Goal: Information Seeking & Learning: Get advice/opinions

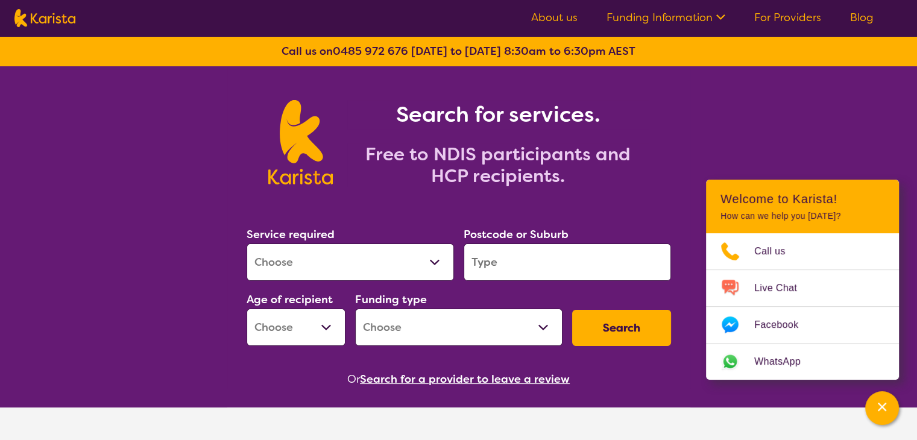
click at [396, 258] on select "Allied Health Assistant Assessment ([MEDICAL_DATA] or [MEDICAL_DATA]) Behaviour…" at bounding box center [350, 262] width 207 height 37
select select "Support worker"
click at [247, 244] on select "Allied Health Assistant Assessment ([MEDICAL_DATA] or [MEDICAL_DATA]) Behaviour…" at bounding box center [350, 262] width 207 height 37
click at [507, 267] on input "search" at bounding box center [567, 262] width 207 height 37
type input "3207"
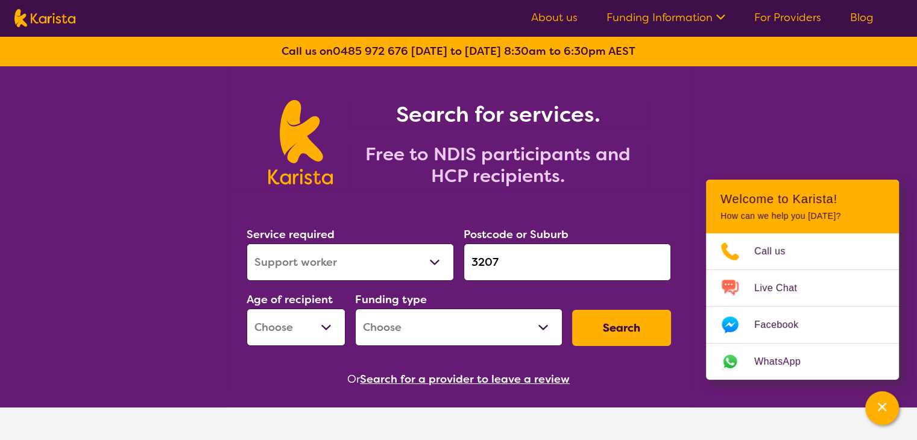
click at [648, 173] on h2 "Free to NDIS participants and HCP recipients." at bounding box center [498, 165] width 302 height 43
click at [625, 328] on button "Search" at bounding box center [621, 328] width 99 height 36
click at [275, 332] on select "Early Childhood - 0 to 9 Child - 10 to 11 Adolescent - 12 to 17 Adult - 18 to 6…" at bounding box center [296, 327] width 99 height 37
select select "AD"
click at [247, 309] on select "Early Childhood - 0 to 9 Child - 10 to 11 Adolescent - 12 to 17 Adult - 18 to 6…" at bounding box center [296, 327] width 99 height 37
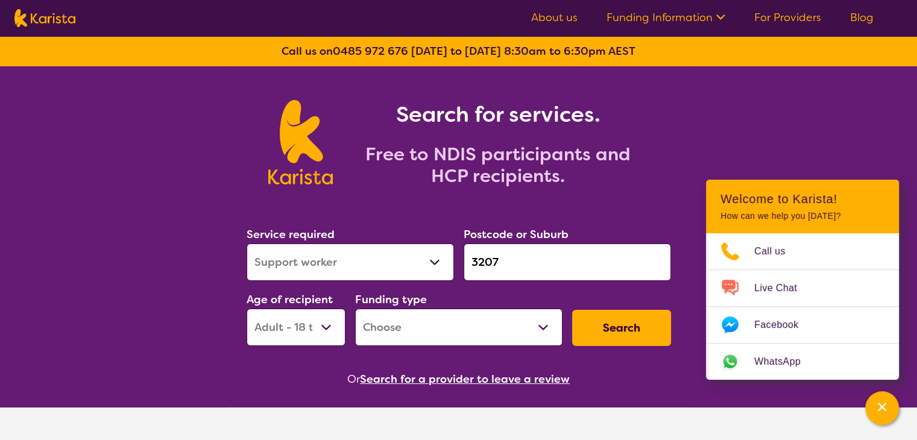
click at [456, 326] on select "Home Care Package (HCP) National Disability Insurance Scheme (NDIS) I don't know" at bounding box center [458, 327] width 207 height 37
select select "NDIS"
click at [355, 309] on select "Home Care Package (HCP) National Disability Insurance Scheme (NDIS) I don't know" at bounding box center [458, 327] width 207 height 37
click at [630, 331] on button "Search" at bounding box center [621, 328] width 99 height 36
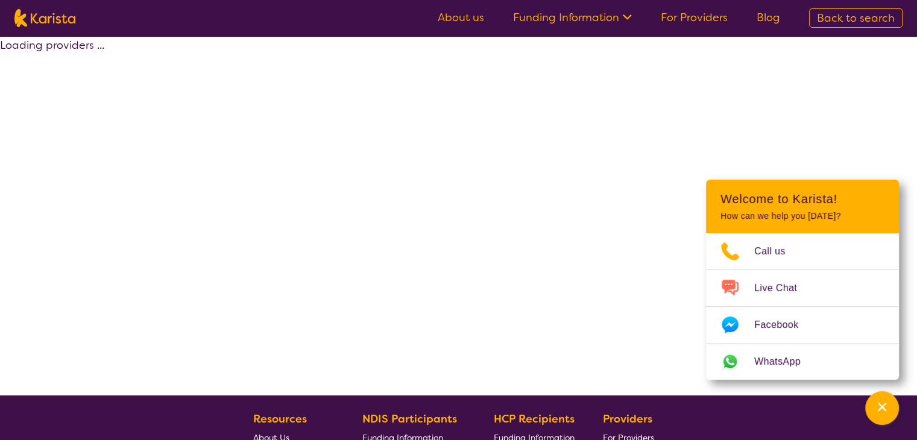
select select "by_score"
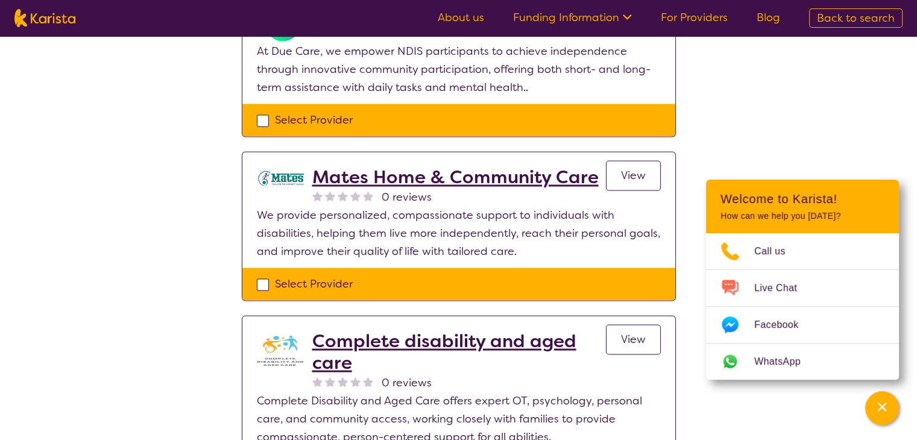
scroll to position [1793, 0]
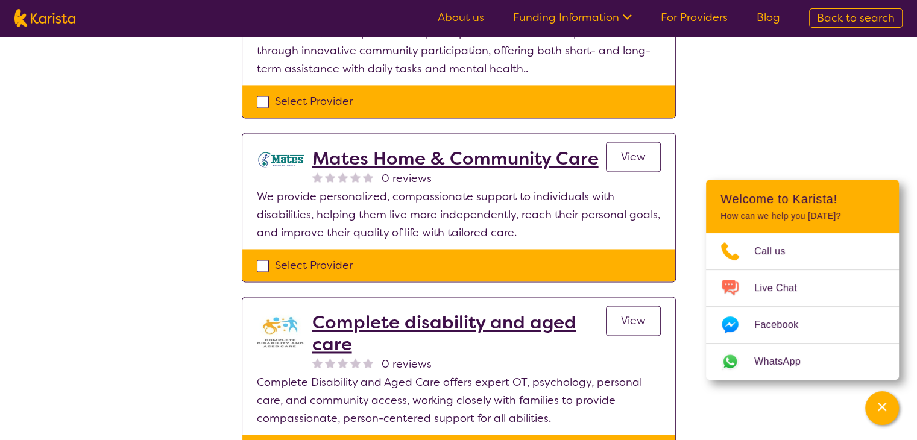
click at [454, 148] on h2 "Mates Home & Community Care" at bounding box center [455, 159] width 286 height 22
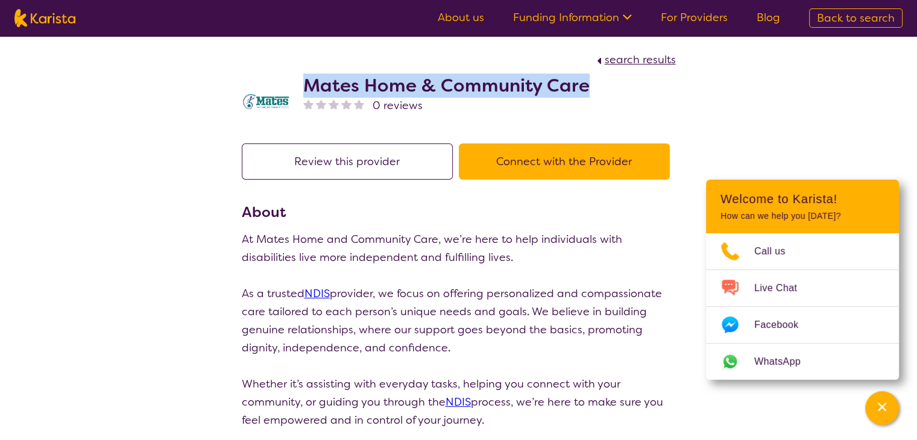
drag, startPoint x: 306, startPoint y: 80, endPoint x: 574, endPoint y: 83, distance: 267.2
click at [589, 80] on div "Mates Home & Community Care 0 reviews" at bounding box center [459, 99] width 434 height 60
click at [574, 83] on h2 "Mates Home & Community Care" at bounding box center [446, 86] width 286 height 22
drag, startPoint x: 603, startPoint y: 92, endPoint x: 304, endPoint y: 84, distance: 299.3
click at [303, 85] on div "Mates Home & Community Care 0 reviews" at bounding box center [459, 99] width 434 height 60
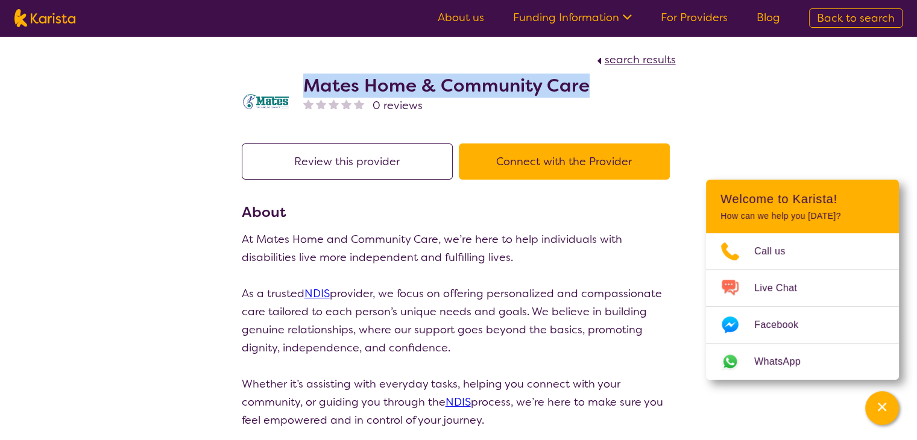
click at [304, 84] on h2 "Mates Home & Community Care" at bounding box center [446, 86] width 286 height 22
drag, startPoint x: 302, startPoint y: 83, endPoint x: 582, endPoint y: 90, distance: 280.6
click at [582, 90] on div "Mates Home & Community Care 0 reviews" at bounding box center [459, 99] width 434 height 60
click at [582, 90] on h2 "Mates Home & Community Care" at bounding box center [446, 86] width 286 height 22
drag, startPoint x: 598, startPoint y: 87, endPoint x: 312, endPoint y: 83, distance: 286.5
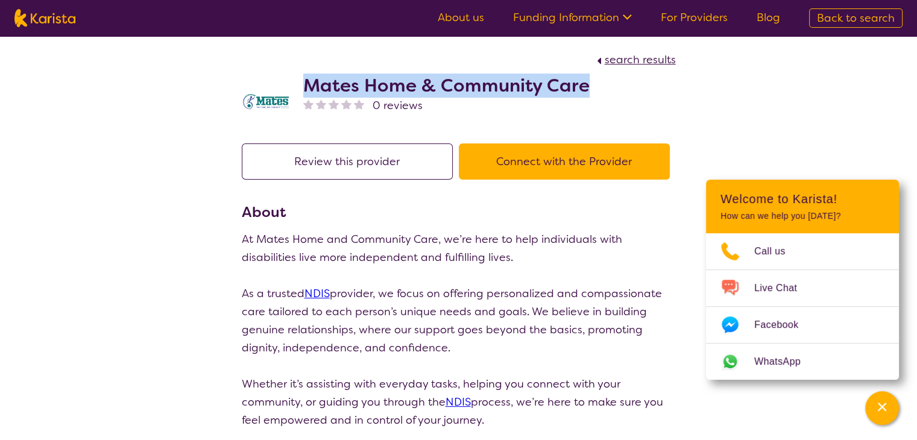
click at [309, 87] on div "Mates Home & Community Care 0 reviews" at bounding box center [459, 99] width 434 height 60
copy h2 "Mates Home & Community Care"
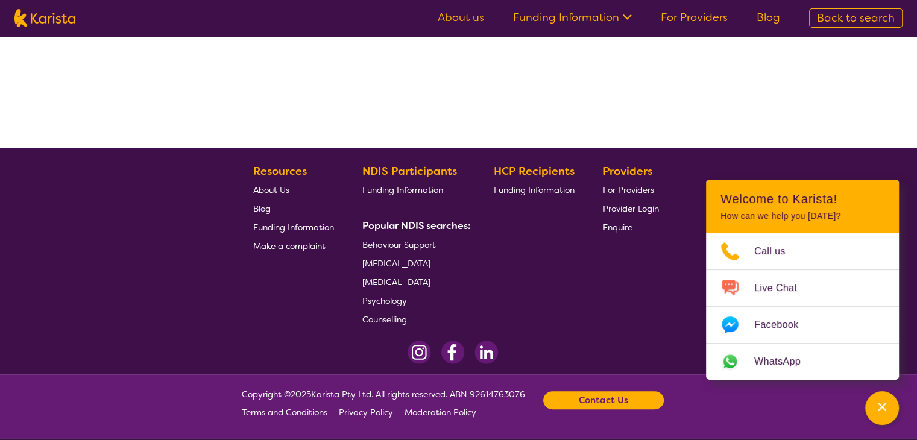
select select "by_score"
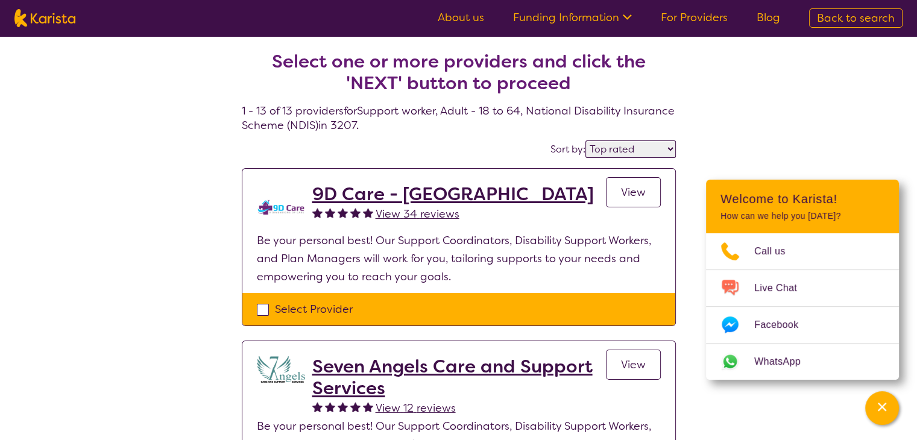
select select "Support worker"
select select "AD"
select select "NDIS"
